Goal: Task Accomplishment & Management: Complete application form

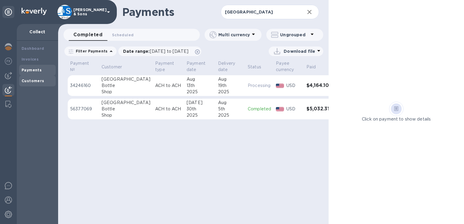
click at [38, 82] on b "Customers" at bounding box center [33, 81] width 23 height 4
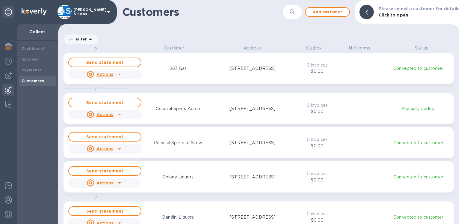
scroll to position [174, 396]
click at [368, 14] on icon at bounding box center [367, 12] width 3 height 5
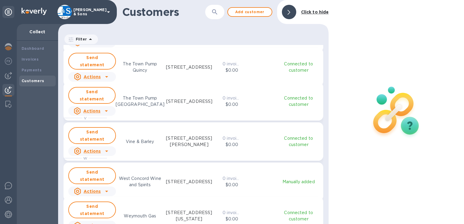
scroll to position [972, 0]
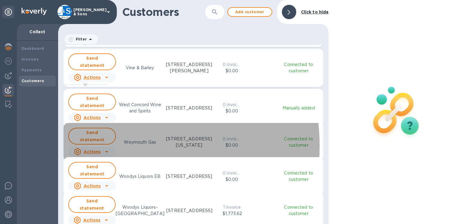
click at [95, 149] on u "Actions" at bounding box center [92, 151] width 17 height 5
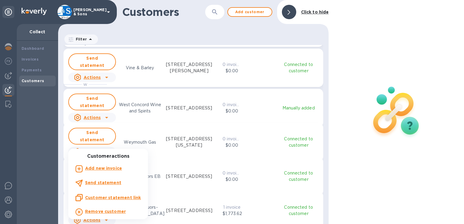
click at [98, 167] on b "Add new invoice" at bounding box center [103, 168] width 37 height 5
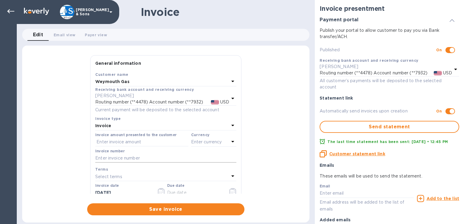
checkbox input "false"
click at [112, 143] on input "text" at bounding box center [141, 142] width 93 height 9
type input "1,728.14"
click at [200, 141] on p "Enter currency" at bounding box center [206, 142] width 31 height 6
click at [144, 156] on p "USD" at bounding box center [148, 157] width 9 height 6
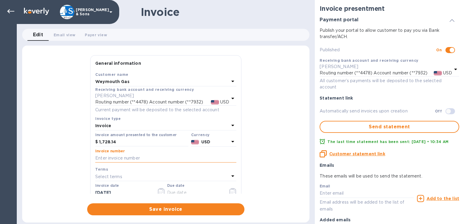
click at [130, 159] on input "text" at bounding box center [165, 158] width 141 height 9
type input "213861"
click at [158, 191] on icon "button" at bounding box center [161, 191] width 7 height 7
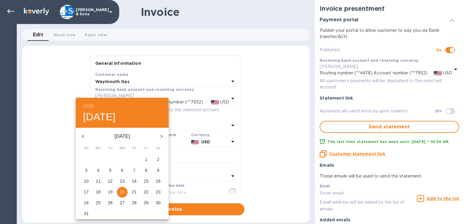
click at [111, 191] on p "19" at bounding box center [110, 192] width 5 height 6
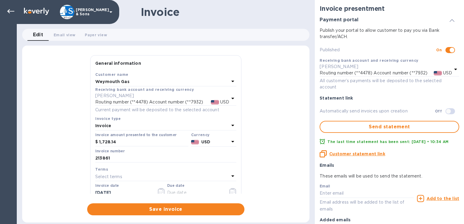
type input "[DATE]"
click at [230, 191] on icon "button" at bounding box center [233, 191] width 7 height 7
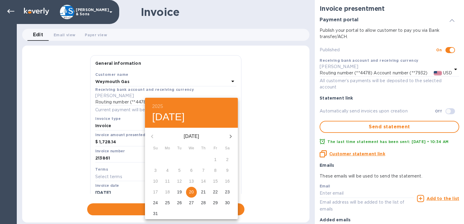
click at [180, 202] on p "26" at bounding box center [179, 203] width 5 height 6
type input "[DATE]"
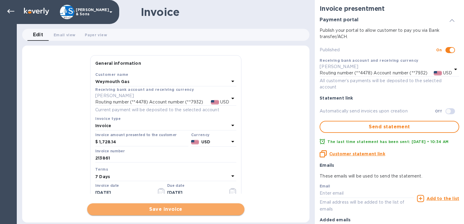
click at [162, 209] on span "Save invoice" at bounding box center [166, 209] width 148 height 7
